Goal: Transaction & Acquisition: Obtain resource

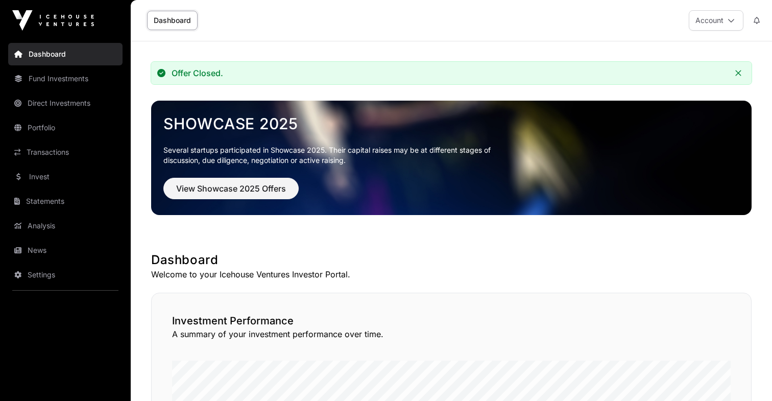
click at [68, 82] on link "Fund Investments" at bounding box center [65, 78] width 114 height 22
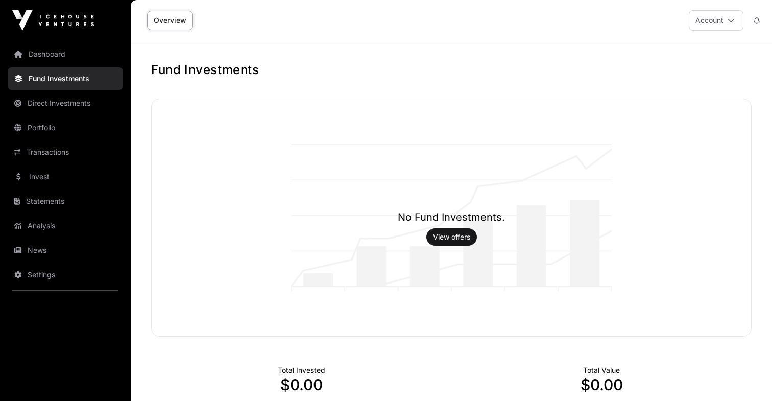
click at [76, 52] on link "Dashboard" at bounding box center [65, 54] width 114 height 22
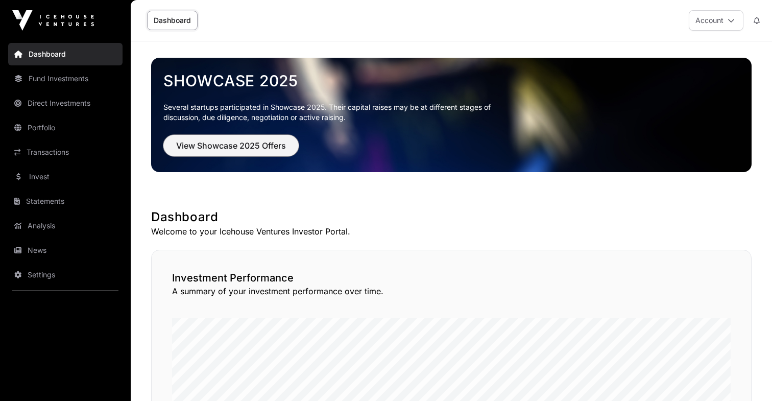
click at [226, 150] on span "View Showcase 2025 Offers" at bounding box center [231, 145] width 110 height 12
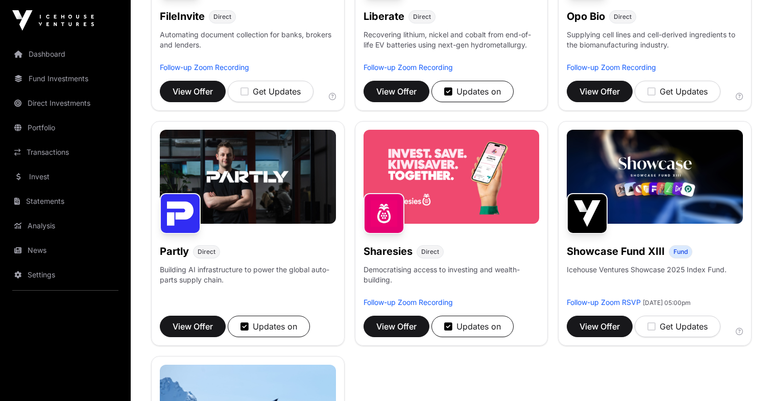
scroll to position [510, 0]
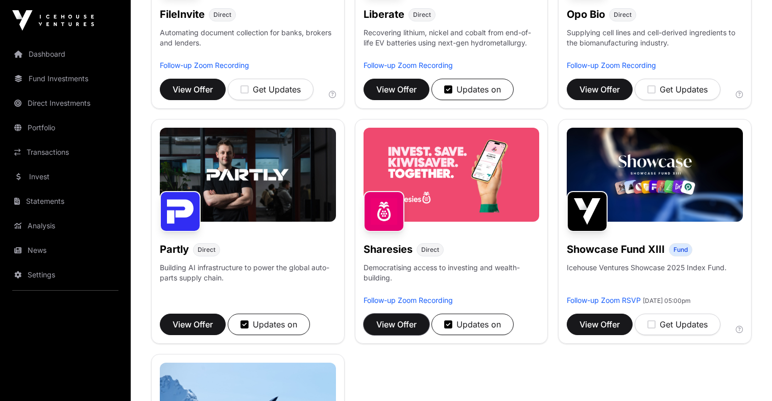
click at [404, 324] on span "View Offer" at bounding box center [396, 324] width 40 height 12
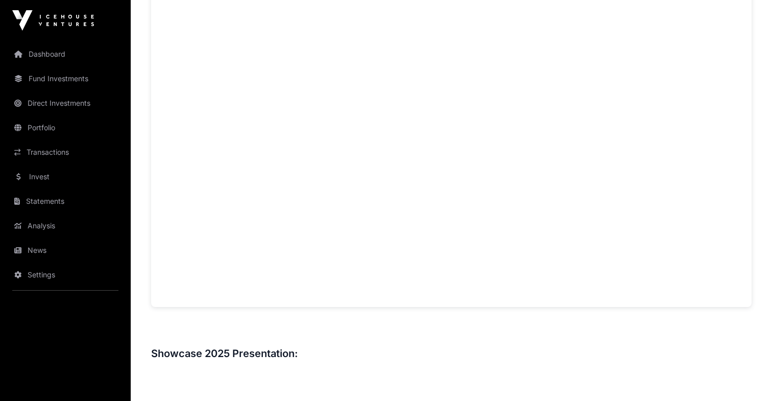
scroll to position [749, 0]
